Goal: Transaction & Acquisition: Purchase product/service

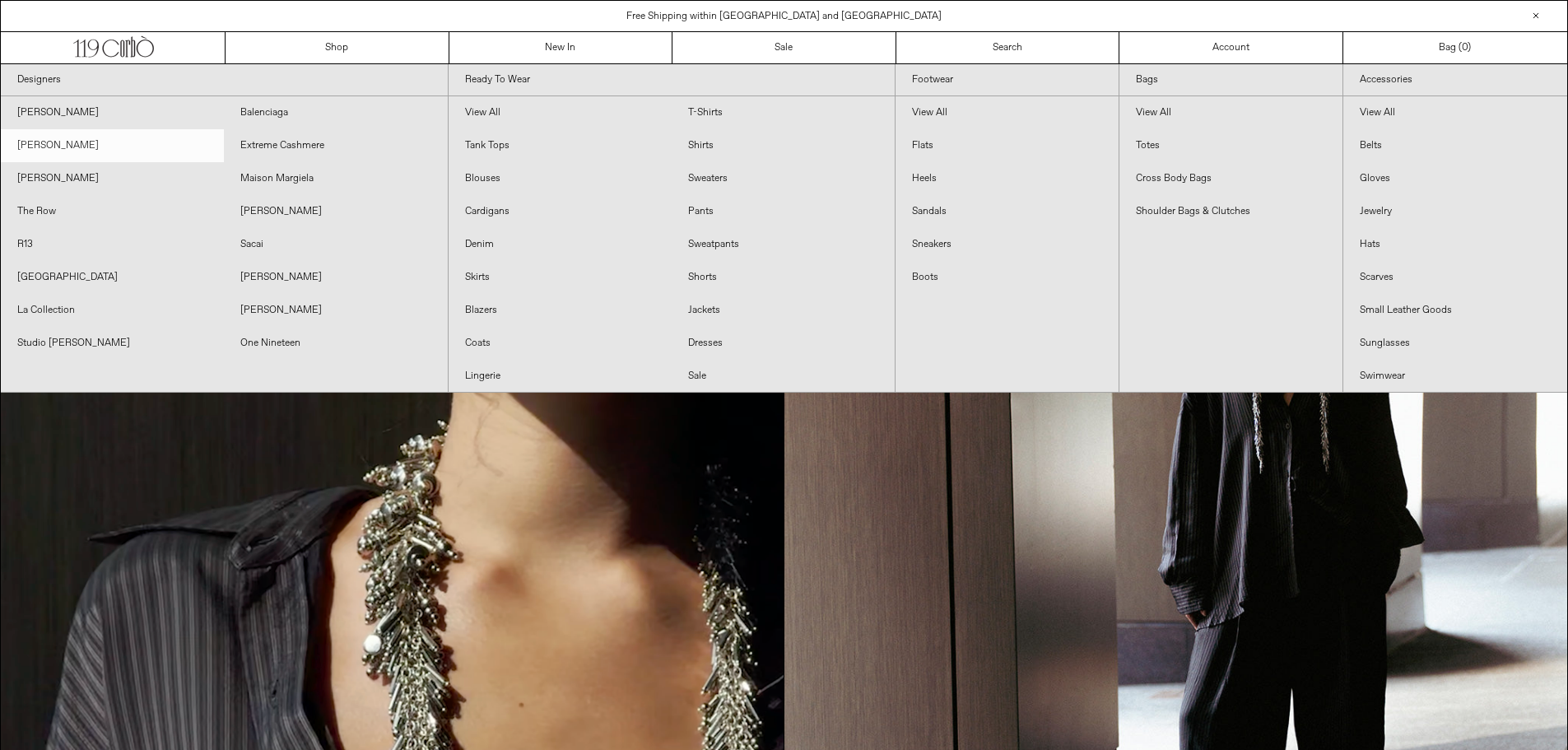
click at [88, 142] on link "[PERSON_NAME]" at bounding box center [112, 145] width 223 height 33
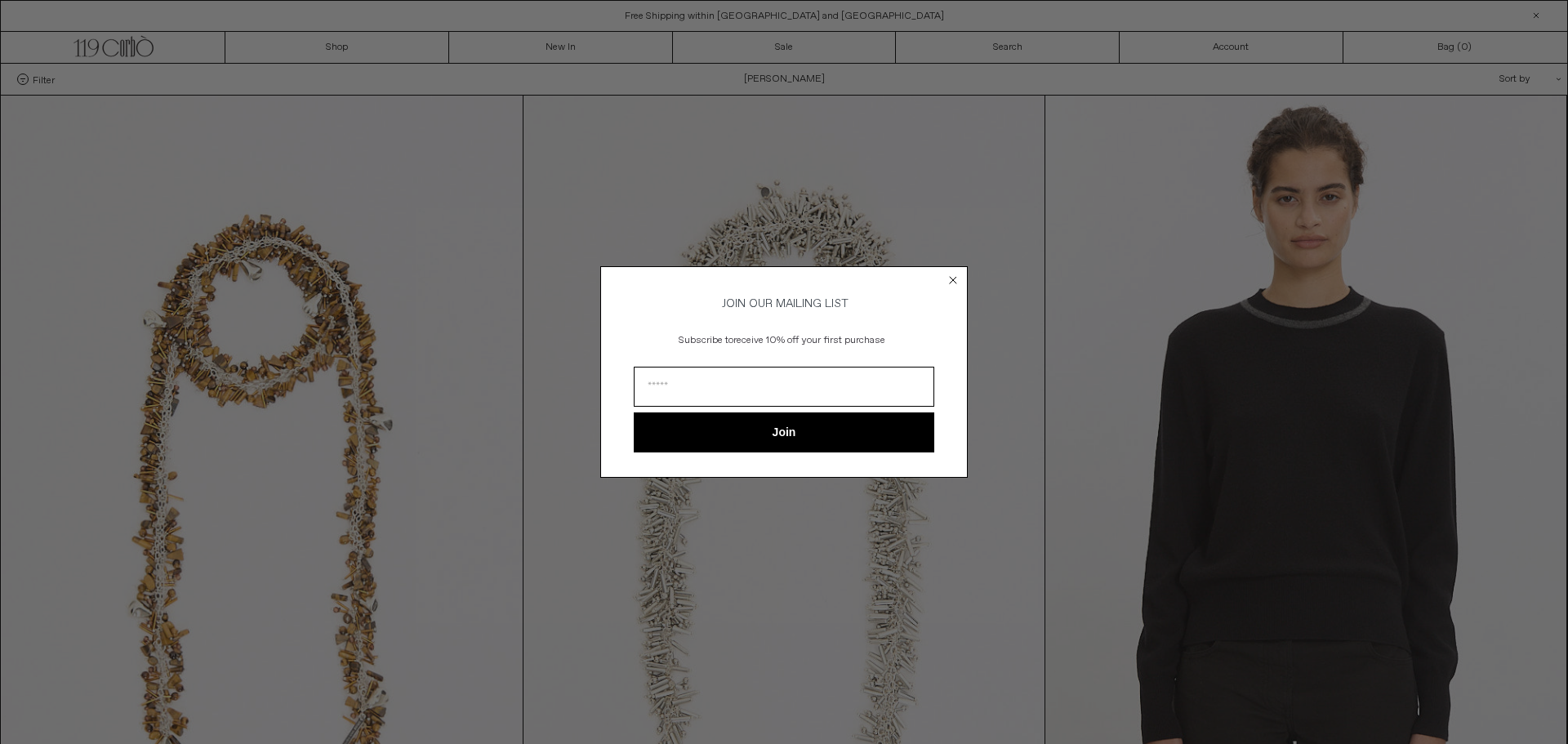
click at [952, 274] on circle "Close dialog" at bounding box center [953, 280] width 16 height 16
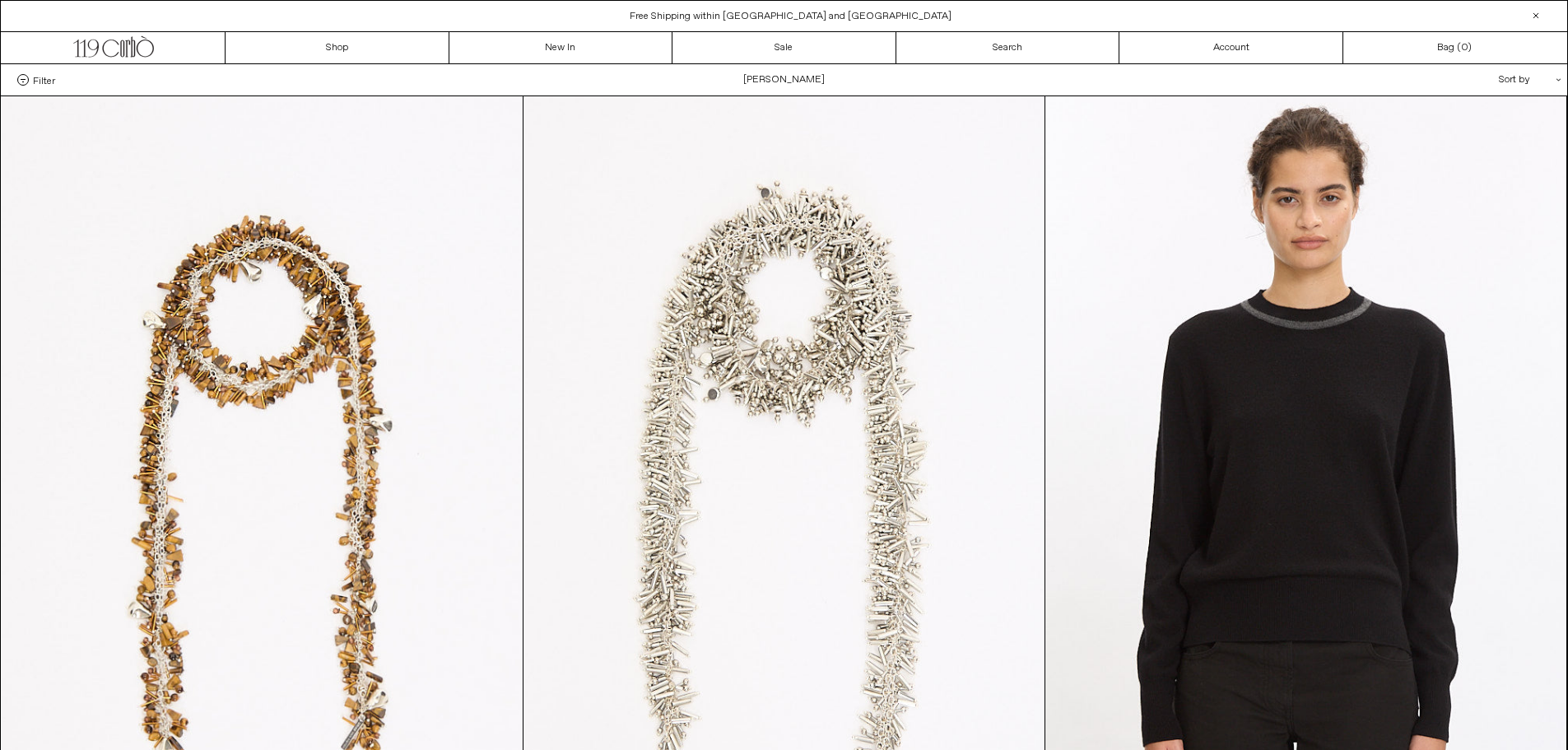
click at [29, 76] on label "Filter" at bounding box center [36, 79] width 38 height 11
click at [0, 0] on select "**********" at bounding box center [0, 0] width 0 height 0
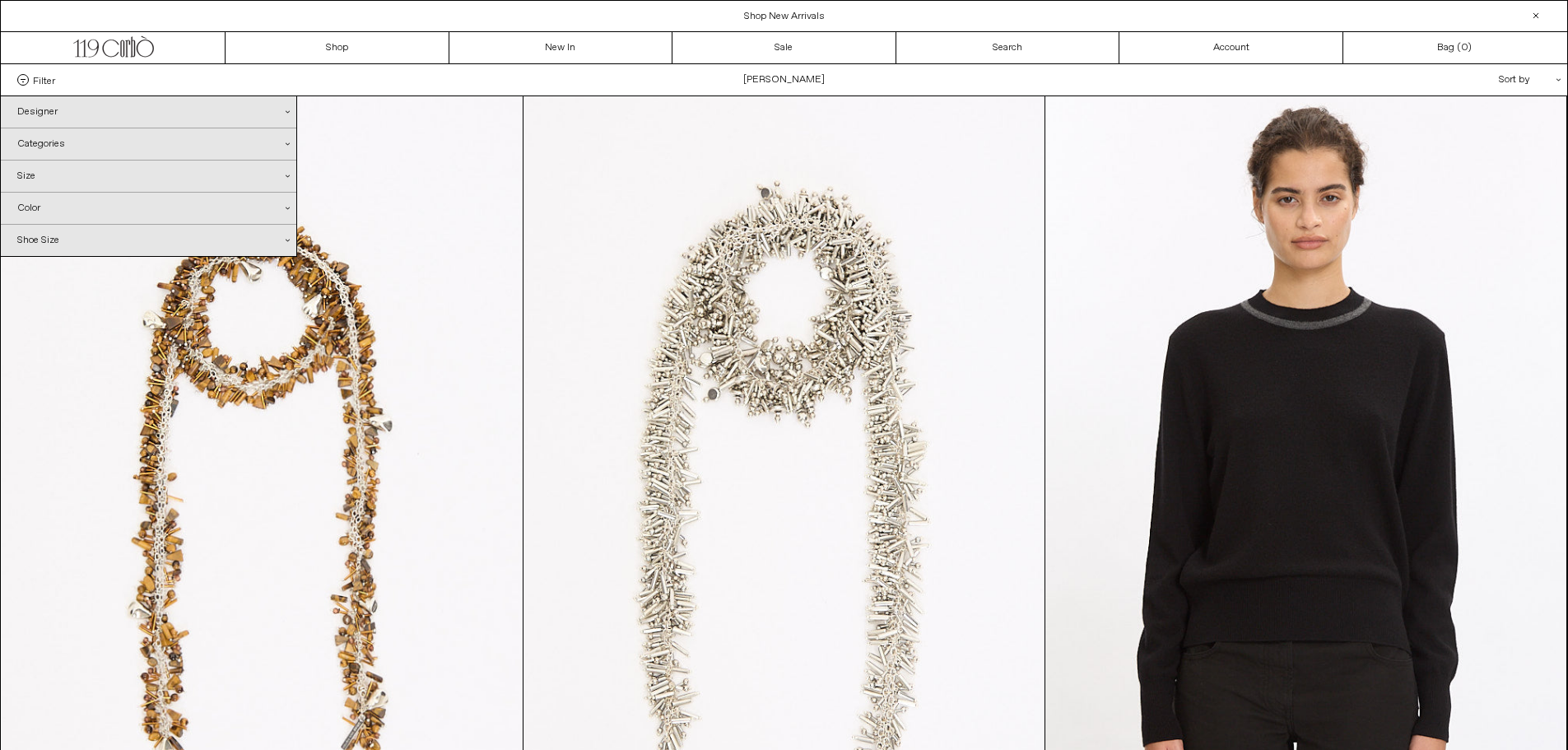
click at [139, 148] on div "Categories .cls-1{fill:#231f20}" at bounding box center [148, 144] width 295 height 32
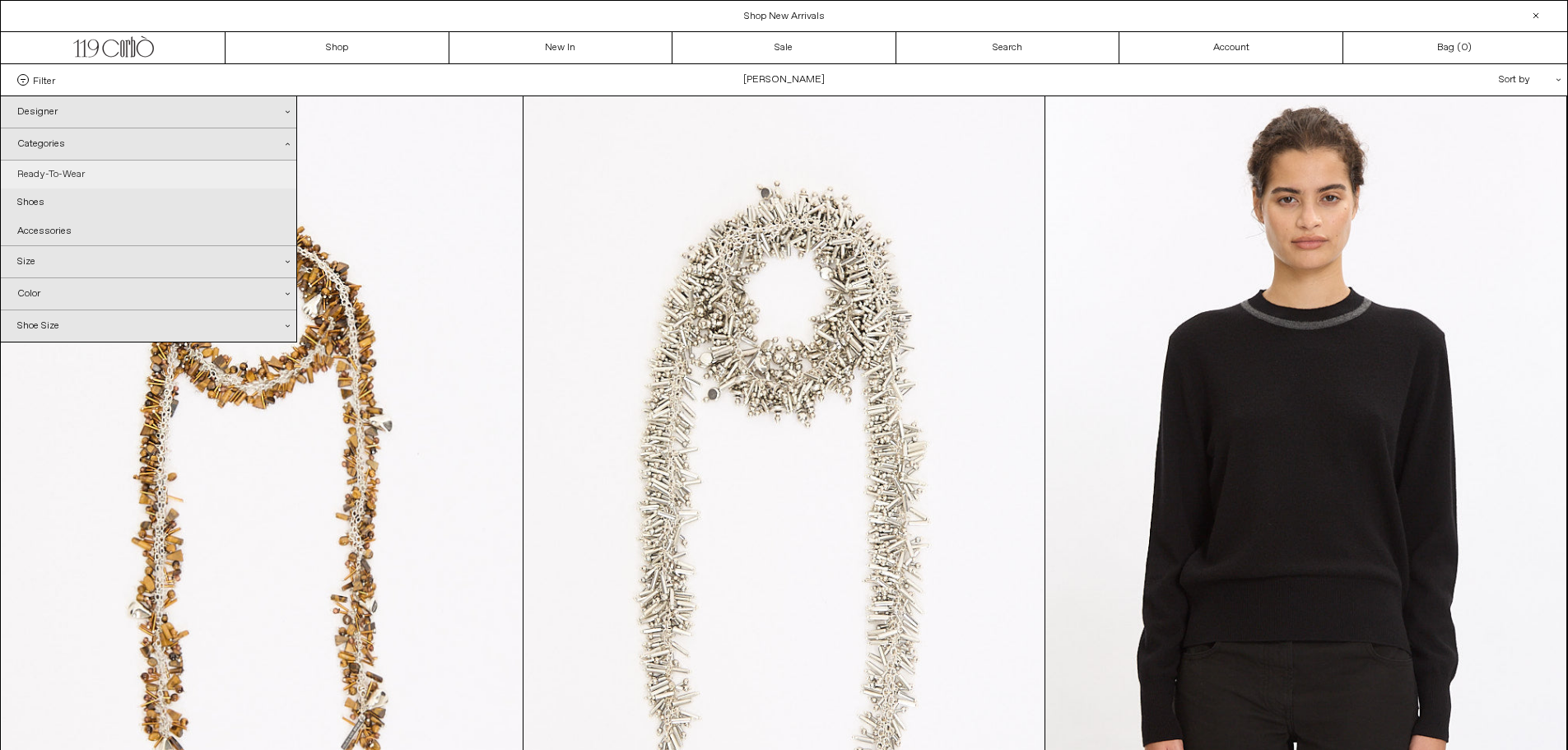
click at [116, 168] on link "Ready-To-Wear" at bounding box center [148, 174] width 295 height 28
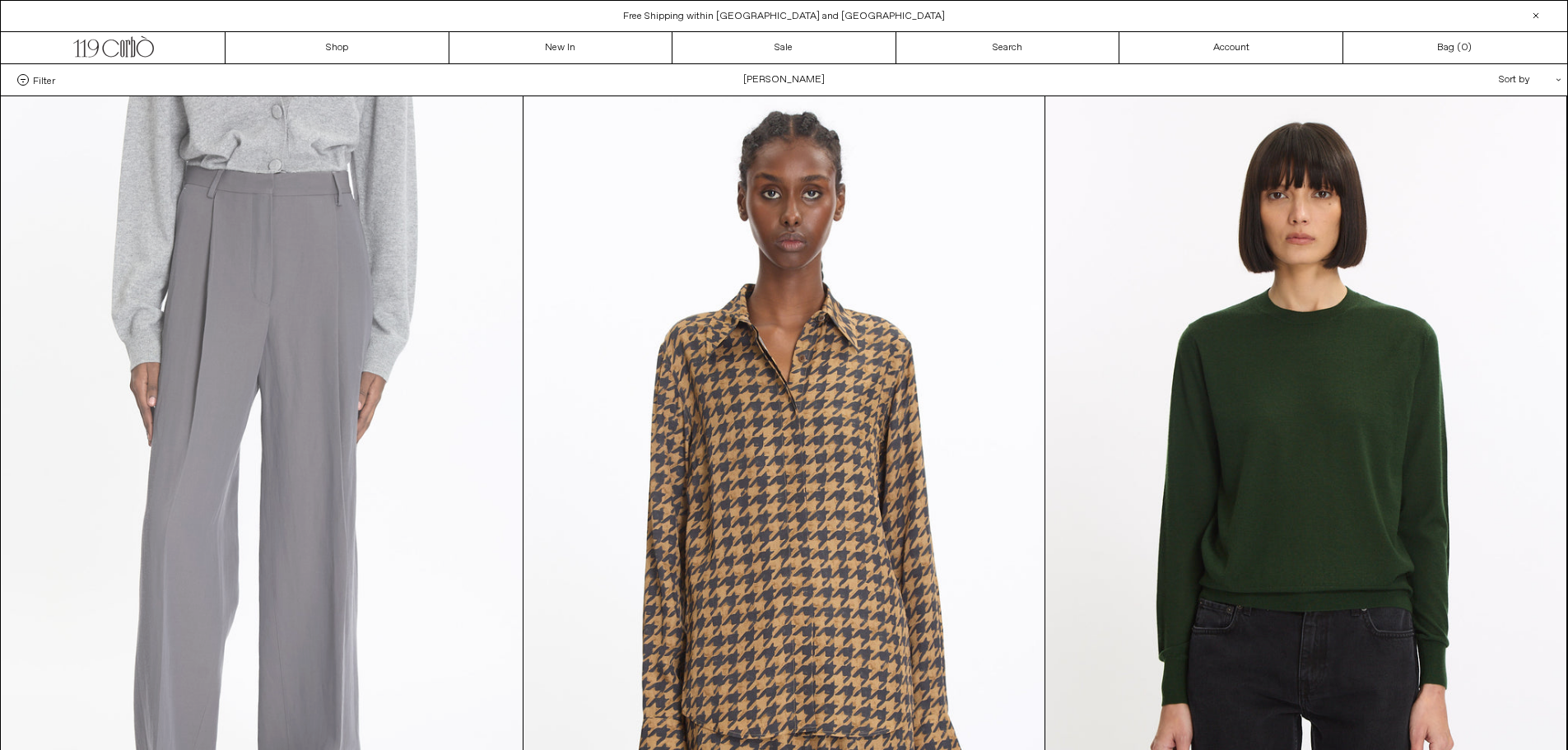
click at [293, 382] on at bounding box center [262, 486] width 521 height 782
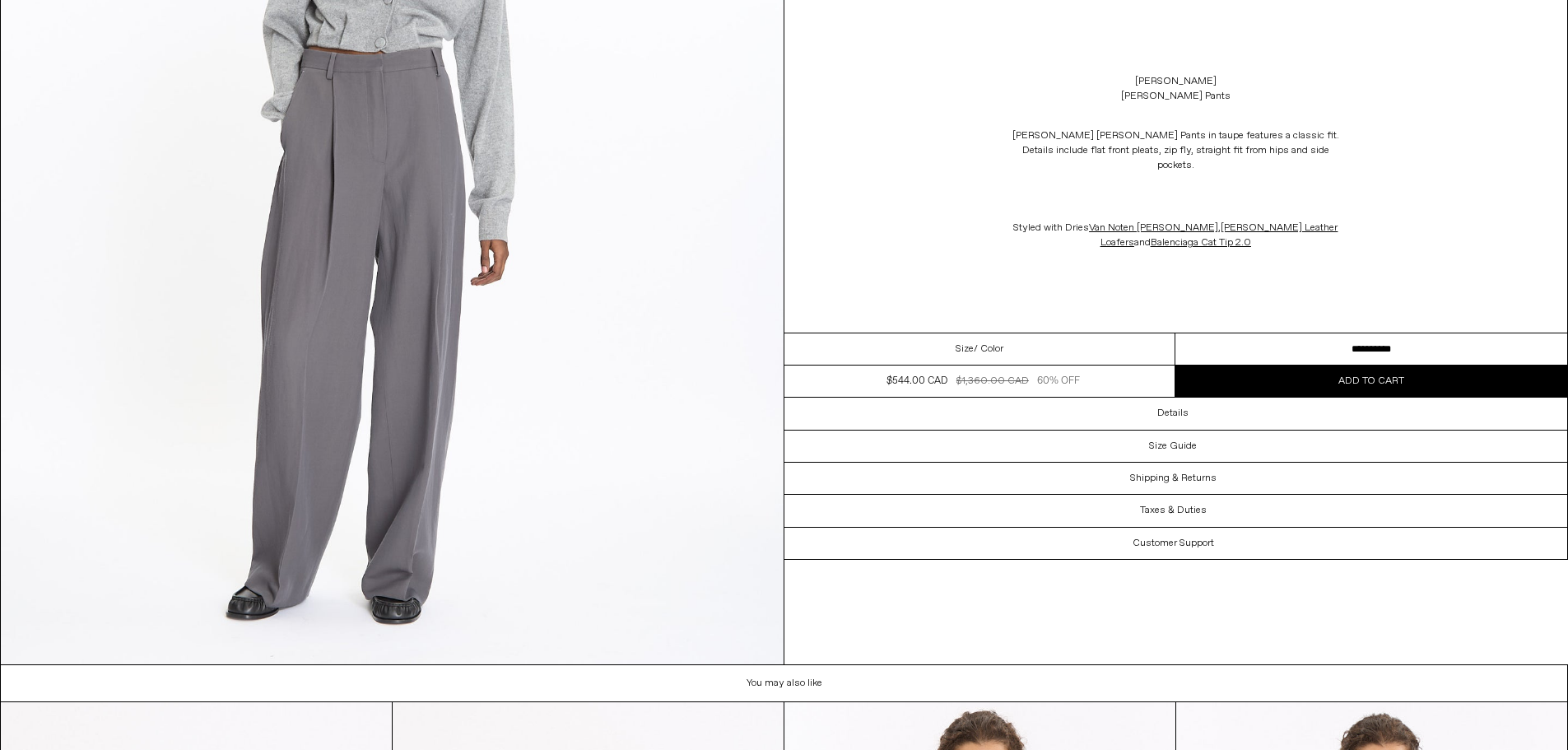
scroll to position [4337, 0]
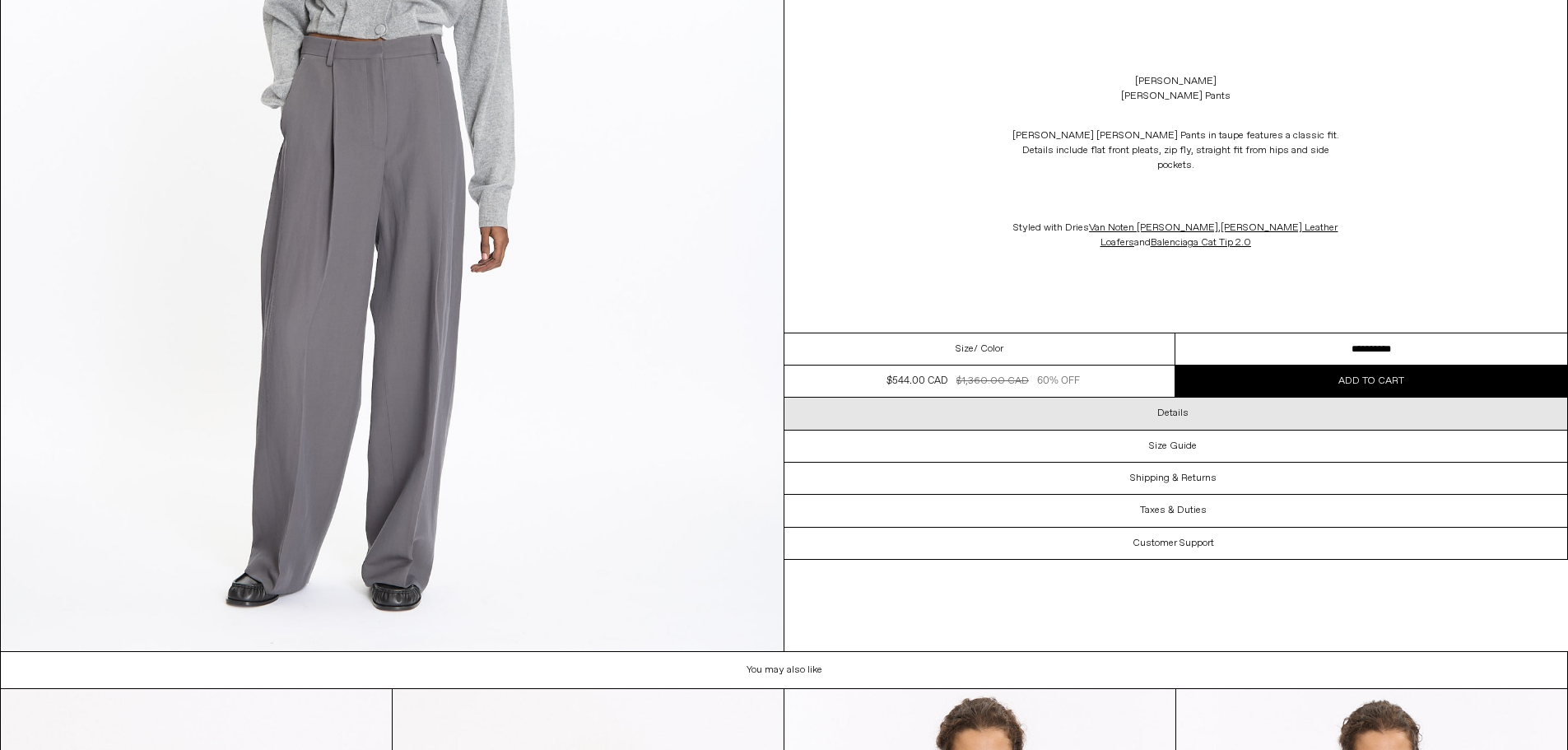
click at [1160, 407] on h3 "Details" at bounding box center [1173, 413] width 32 height 11
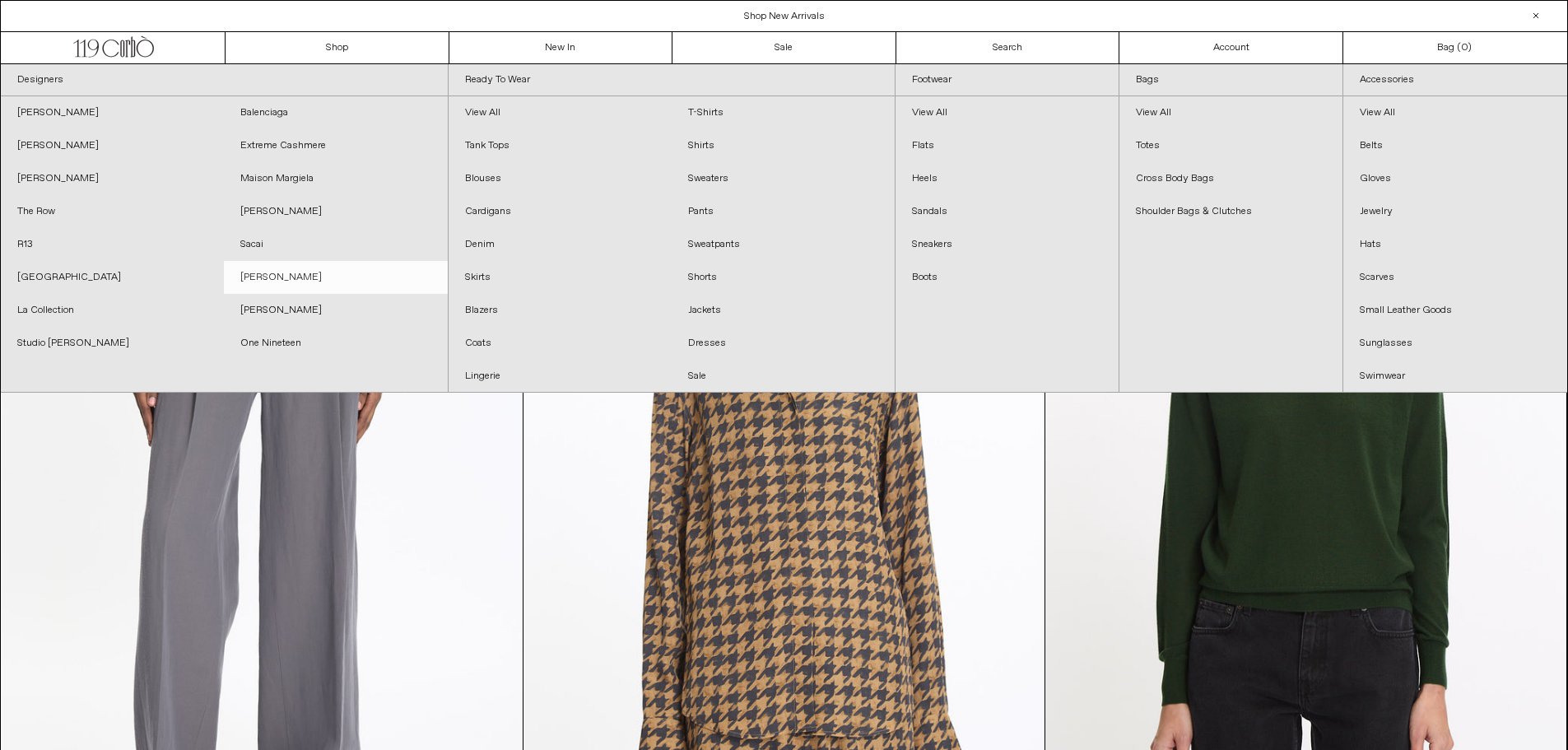
click at [293, 275] on link "[PERSON_NAME]" at bounding box center [334, 277] width 223 height 33
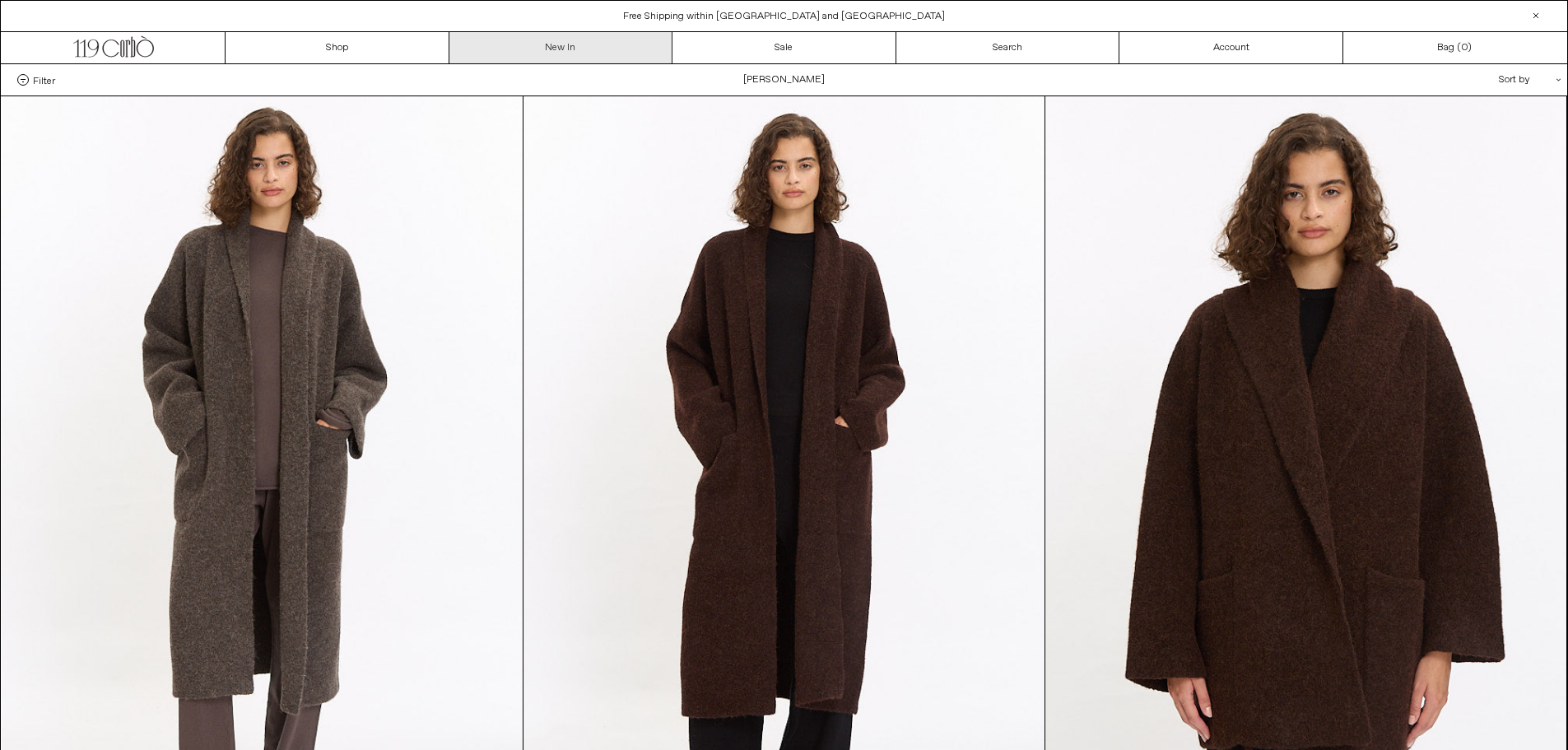
click at [562, 48] on link "New In" at bounding box center [561, 48] width 224 height 32
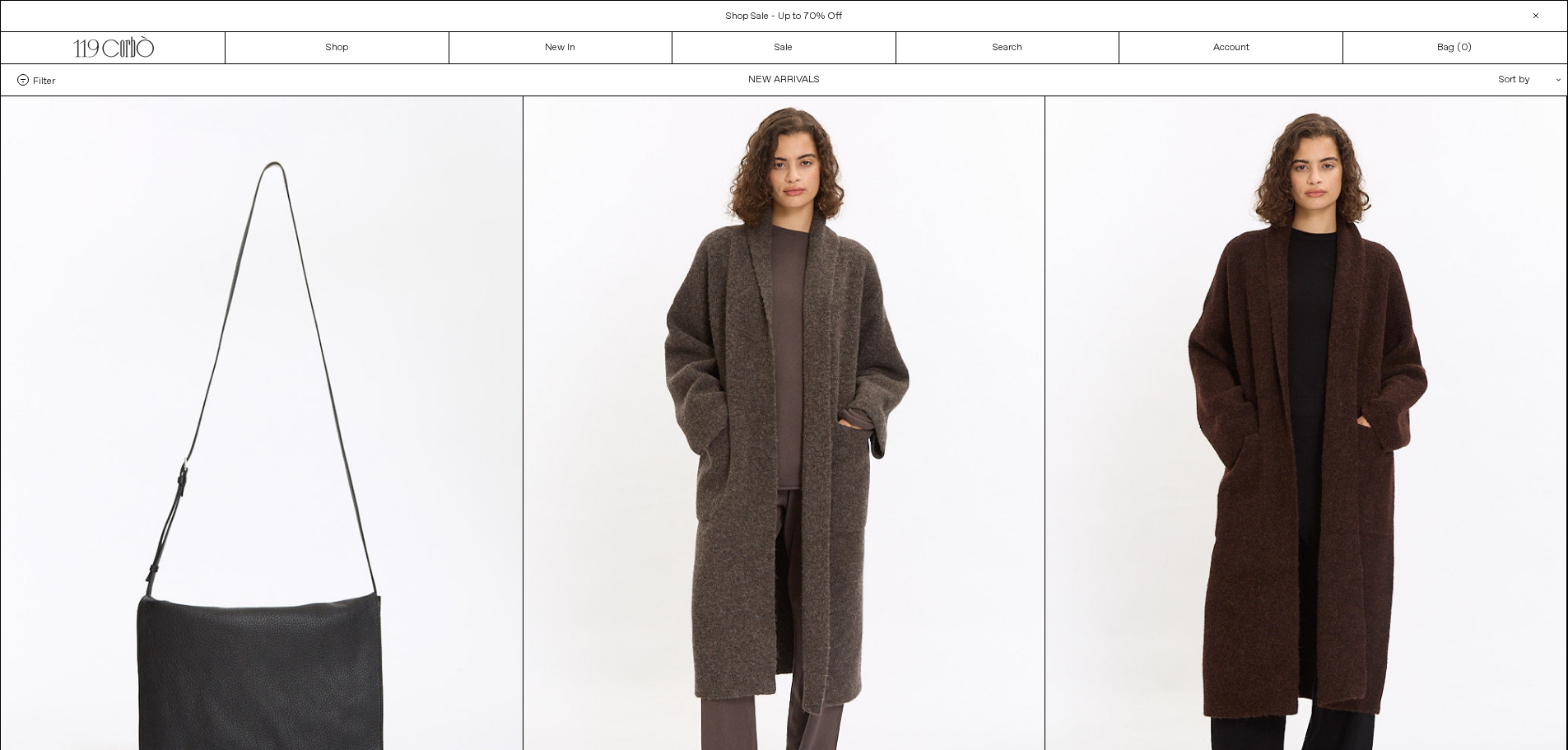
click at [43, 81] on span "Filter" at bounding box center [44, 79] width 22 height 11
click at [0, 0] on select "**********" at bounding box center [0, 0] width 0 height 0
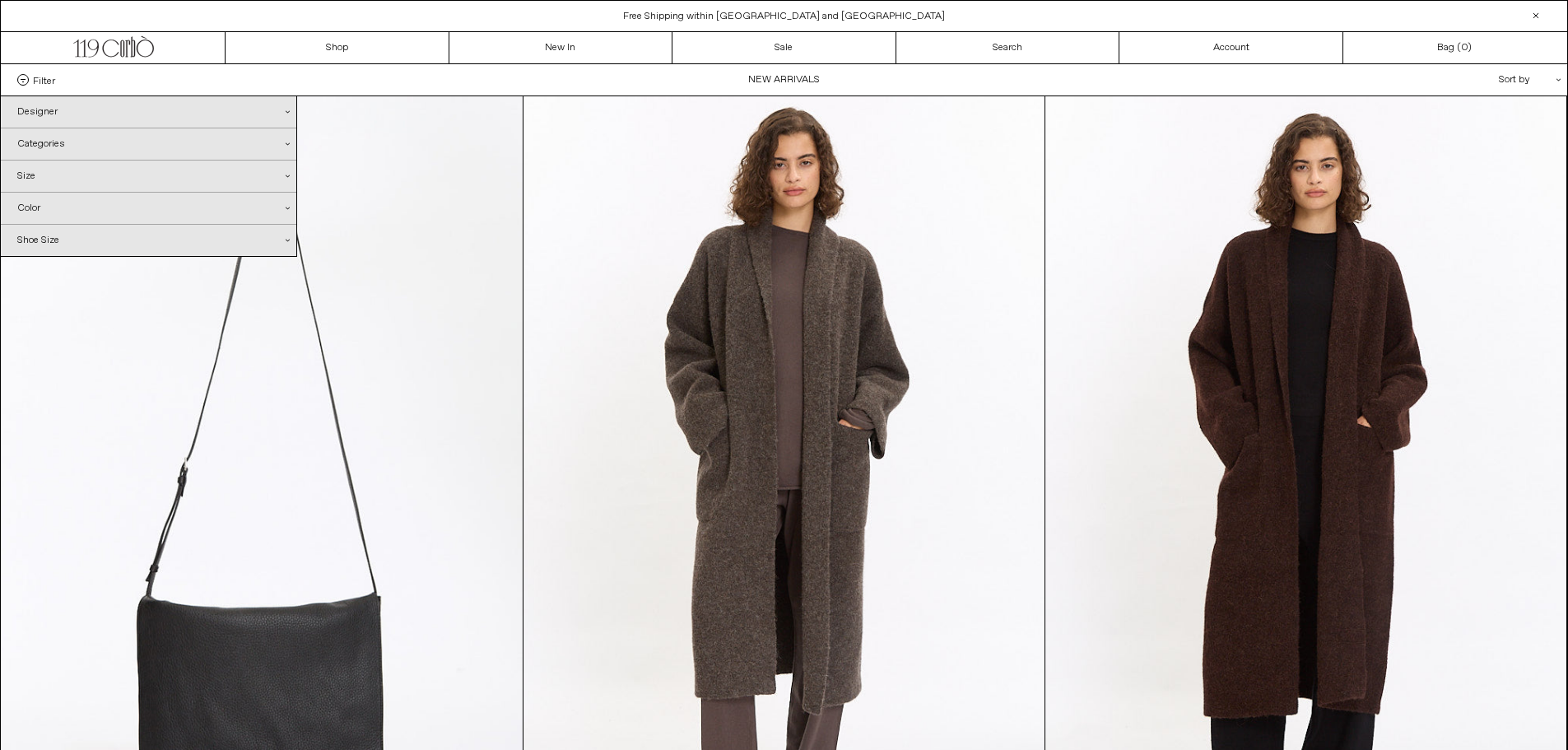
click at [47, 139] on div "Categories .cls-1{fill:#231f20}" at bounding box center [148, 144] width 295 height 32
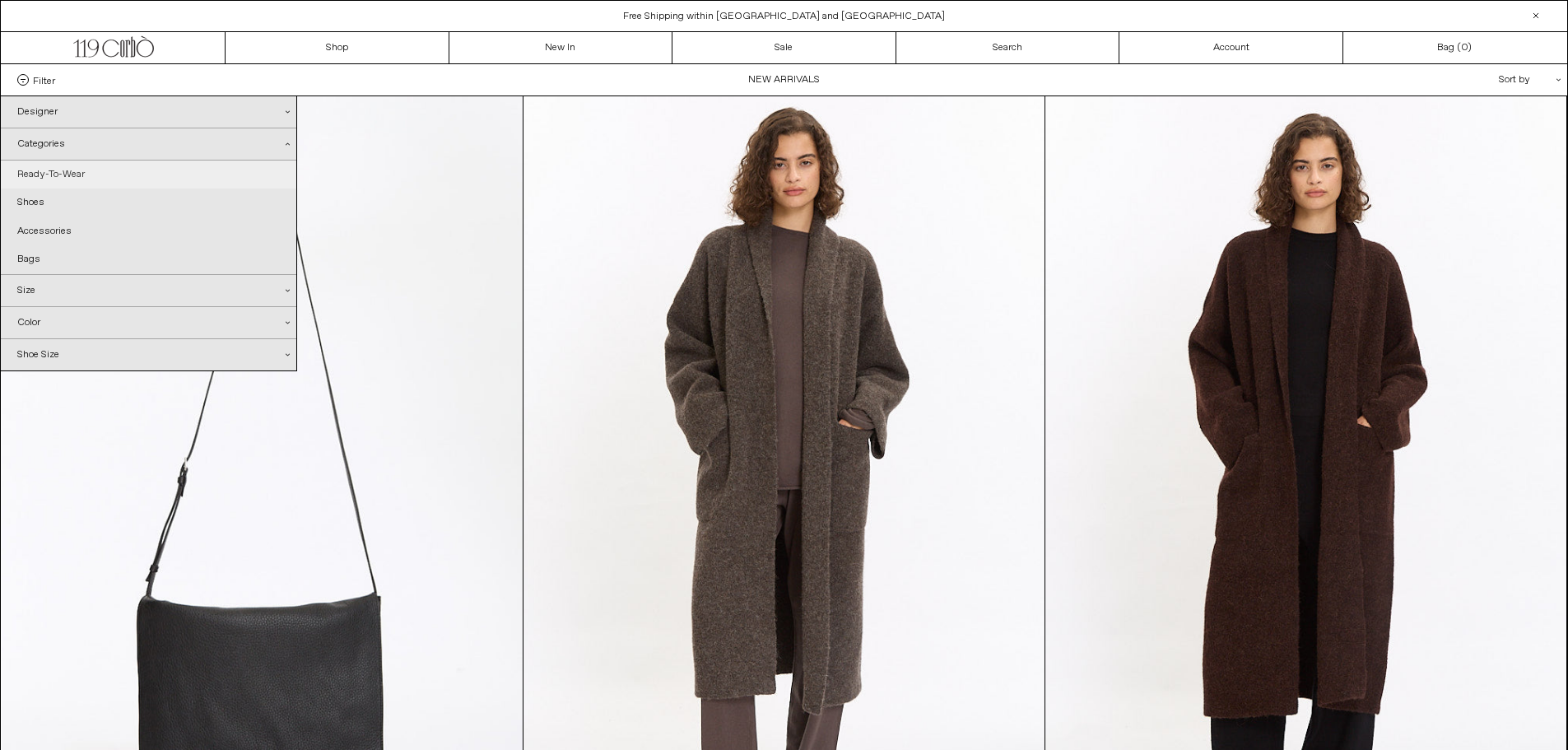
click at [40, 172] on link "Ready-To-Wear" at bounding box center [148, 174] width 295 height 28
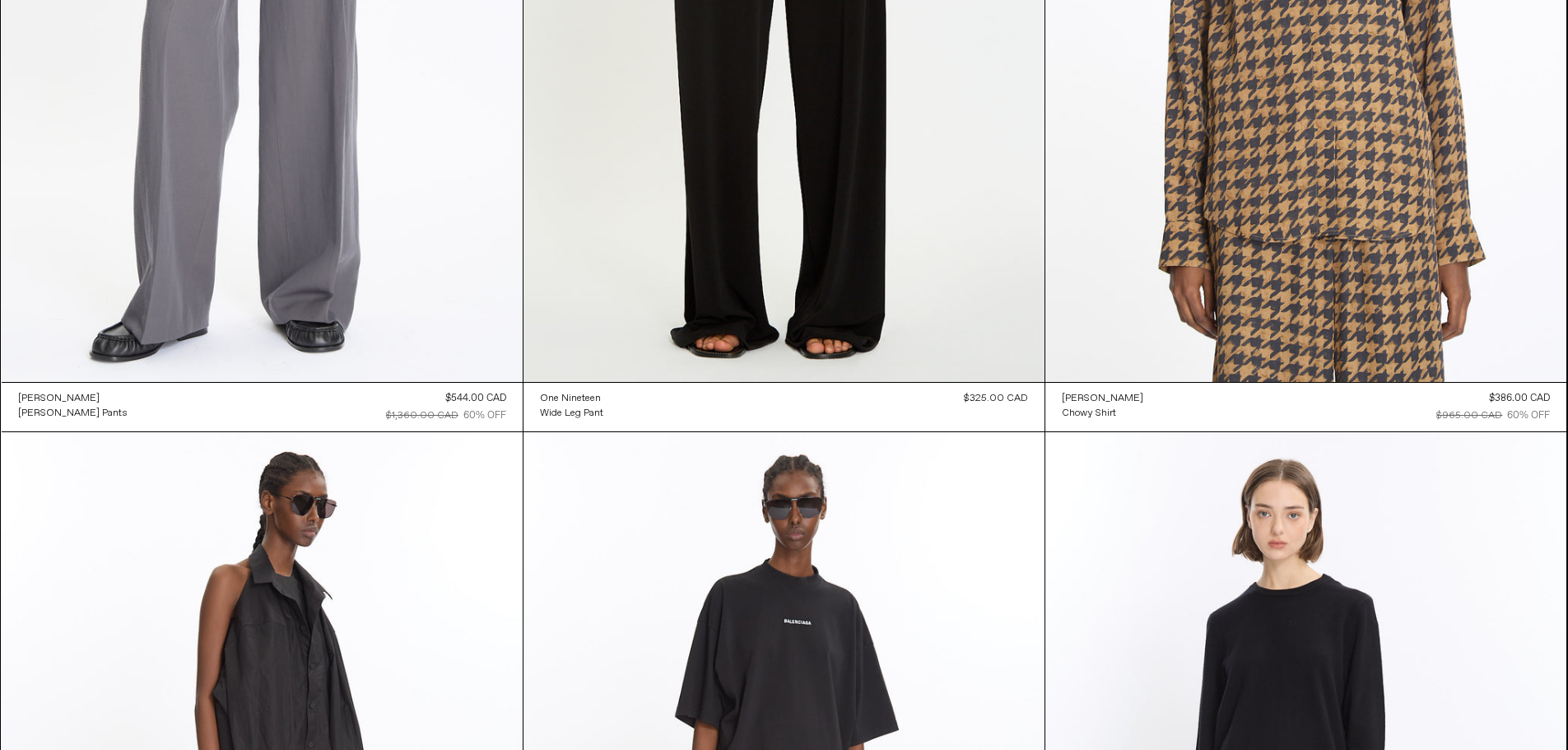
scroll to position [5721, 0]
